Goal: Complete application form: Complete application form

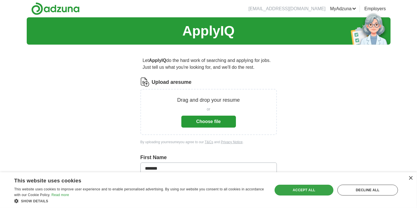
click at [292, 192] on div "Accept all" at bounding box center [304, 190] width 59 height 11
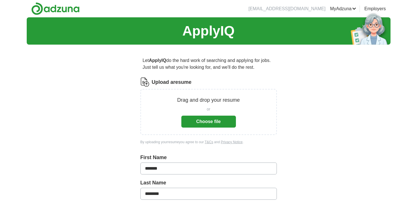
click at [225, 127] on button "Choose file" at bounding box center [209, 122] width 55 height 12
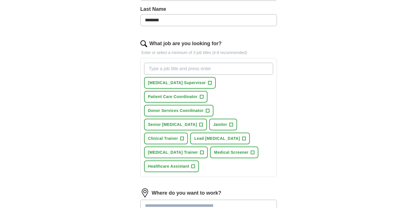
scroll to position [159, 0]
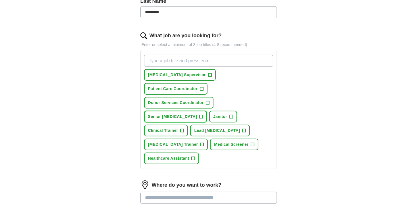
click at [197, 114] on span "Senior [MEDICAL_DATA]" at bounding box center [172, 117] width 49 height 6
click at [230, 115] on span "+" at bounding box center [231, 117] width 3 height 5
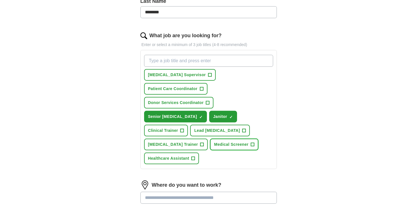
click at [221, 142] on span "Medical Screener" at bounding box center [231, 145] width 34 height 6
click at [193, 100] on span "Donor Services Coordinator" at bounding box center [176, 103] width 56 height 6
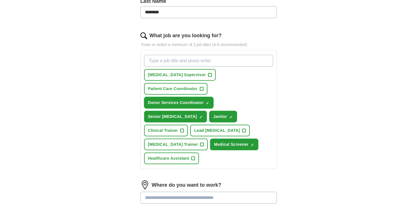
click at [193, 100] on span "Donor Services Coordinator" at bounding box center [176, 103] width 56 height 6
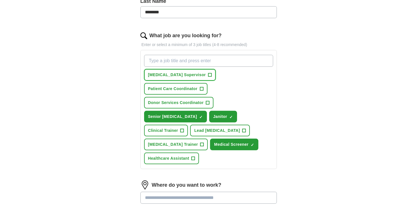
click at [191, 74] on span "[MEDICAL_DATA] Supervisor" at bounding box center [177, 75] width 58 height 6
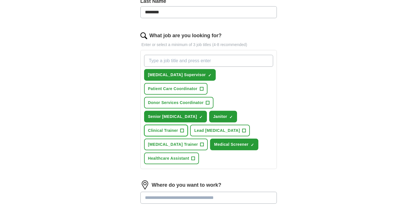
click at [178, 128] on span "Clinical Trainer" at bounding box center [163, 131] width 30 height 6
click at [234, 128] on span "Lead [MEDICAL_DATA]" at bounding box center [217, 131] width 46 height 6
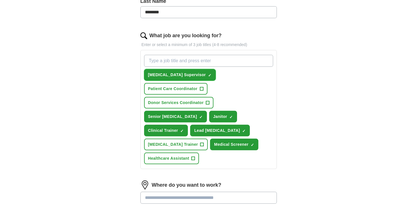
click at [188, 73] on span "[MEDICAL_DATA] Supervisor" at bounding box center [177, 75] width 58 height 6
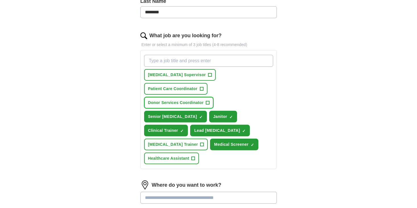
click at [190, 100] on span "Donor Services Coordinator" at bounding box center [176, 103] width 56 height 6
click at [188, 139] on button "[MEDICAL_DATA] Trainer +" at bounding box center [176, 145] width 64 height 12
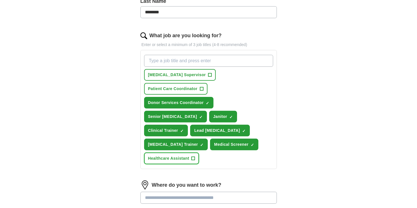
click at [189, 153] on button "Healthcare Assistant +" at bounding box center [171, 159] width 55 height 12
click at [252, 192] on input at bounding box center [209, 198] width 137 height 12
click at [254, 184] on div "Where do you want to work? Enter and select a location from the list 25 mile ra…" at bounding box center [209, 206] width 137 height 51
click at [253, 192] on input at bounding box center [209, 198] width 137 height 12
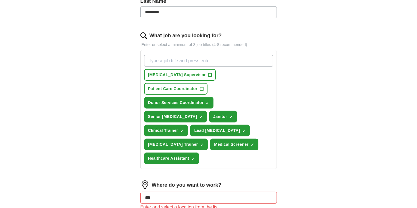
type input "****"
click at [246, 207] on li "[GEOGRAPHIC_DATA] in, [GEOGRAPHIC_DATA]" at bounding box center [209, 213] width 136 height 12
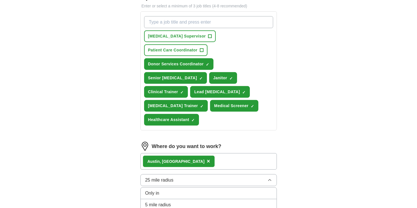
scroll to position [205, 0]
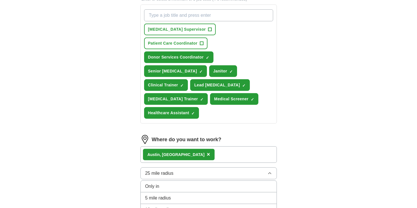
click at [265, 195] on div "5 mile radius" at bounding box center [208, 198] width 127 height 7
select select "**"
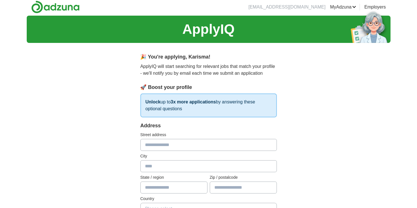
scroll to position [0, 0]
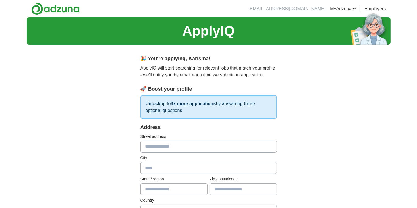
click at [273, 191] on div "Address Street address City State / region Zip / postalcode Country Please sele…" at bounding box center [209, 174] width 137 height 100
click at [248, 147] on input "text" at bounding box center [209, 147] width 137 height 12
type input "**********"
type input "******"
type input "*****"
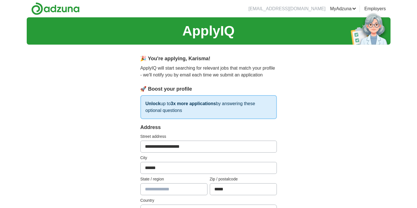
click at [192, 193] on input "text" at bounding box center [174, 190] width 67 height 12
type input "**"
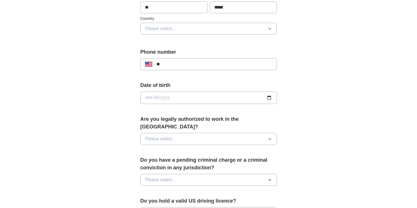
click at [266, 26] on button "Please select..." at bounding box center [209, 29] width 137 height 12
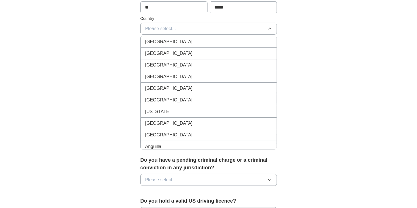
click at [248, 48] on li "[GEOGRAPHIC_DATA]" at bounding box center [209, 54] width 136 height 12
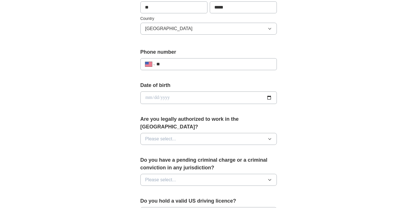
click at [240, 65] on input "**" at bounding box center [215, 64] width 116 height 7
type input "**********"
click at [161, 96] on input "date" at bounding box center [209, 98] width 137 height 13
type input "**********"
drag, startPoint x: 173, startPoint y: 137, endPoint x: 173, endPoint y: 133, distance: 4.3
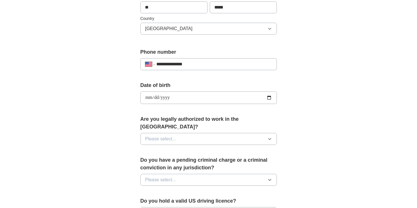
click at [173, 133] on div "Are you legally authorized to work in the [GEOGRAPHIC_DATA]? Please select..." at bounding box center [209, 133] width 137 height 34
click at [173, 136] on span "Please select..." at bounding box center [160, 139] width 31 height 7
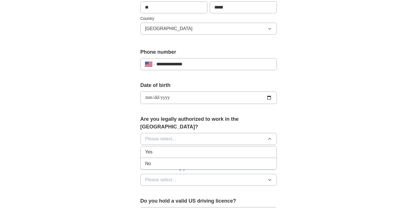
click at [172, 147] on li "Yes" at bounding box center [209, 153] width 136 height 12
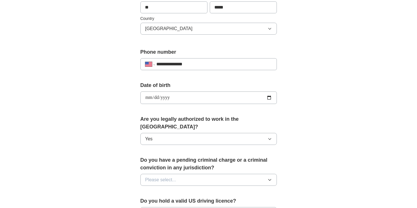
click at [178, 174] on button "Please select..." at bounding box center [209, 180] width 137 height 12
click at [175, 201] on div "No" at bounding box center [208, 204] width 127 height 7
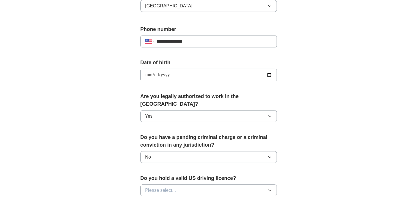
scroll to position [216, 0]
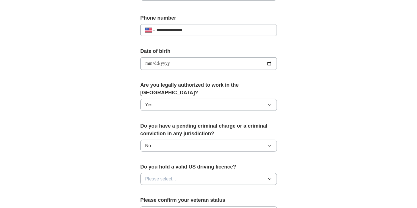
click at [211, 173] on button "Please select..." at bounding box center [209, 179] width 137 height 12
click at [210, 201] on div "No" at bounding box center [208, 204] width 127 height 7
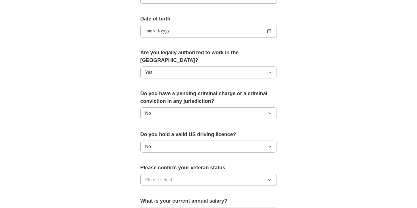
scroll to position [250, 0]
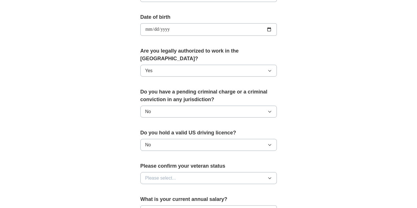
click at [217, 162] on label "Please confirm your veteran status" at bounding box center [209, 166] width 137 height 8
click at [217, 172] on button "Please select..." at bounding box center [209, 178] width 137 height 12
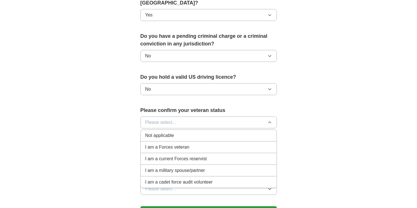
scroll to position [307, 0]
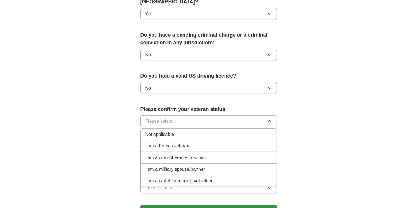
click at [224, 131] on div "Not applicable" at bounding box center [208, 134] width 127 height 7
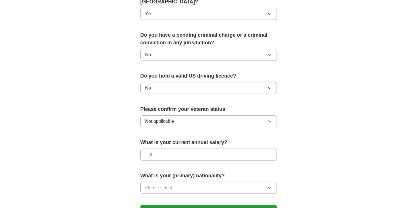
click at [216, 149] on input "text" at bounding box center [209, 155] width 137 height 12
type input "***"
click at [218, 182] on button "Please select..." at bounding box center [209, 188] width 137 height 12
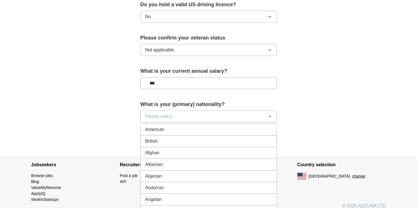
scroll to position [399, 0]
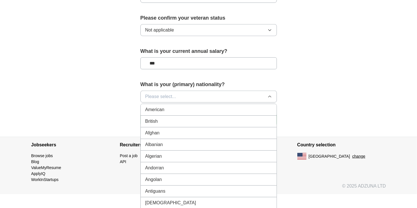
click at [216, 106] on div "American" at bounding box center [208, 109] width 127 height 7
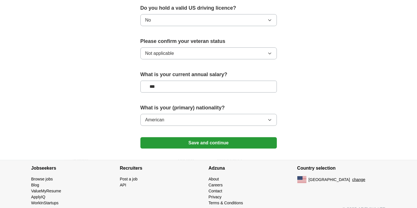
click at [223, 137] on button "Save and continue" at bounding box center [209, 142] width 137 height 11
